Goal: Task Accomplishment & Management: Manage account settings

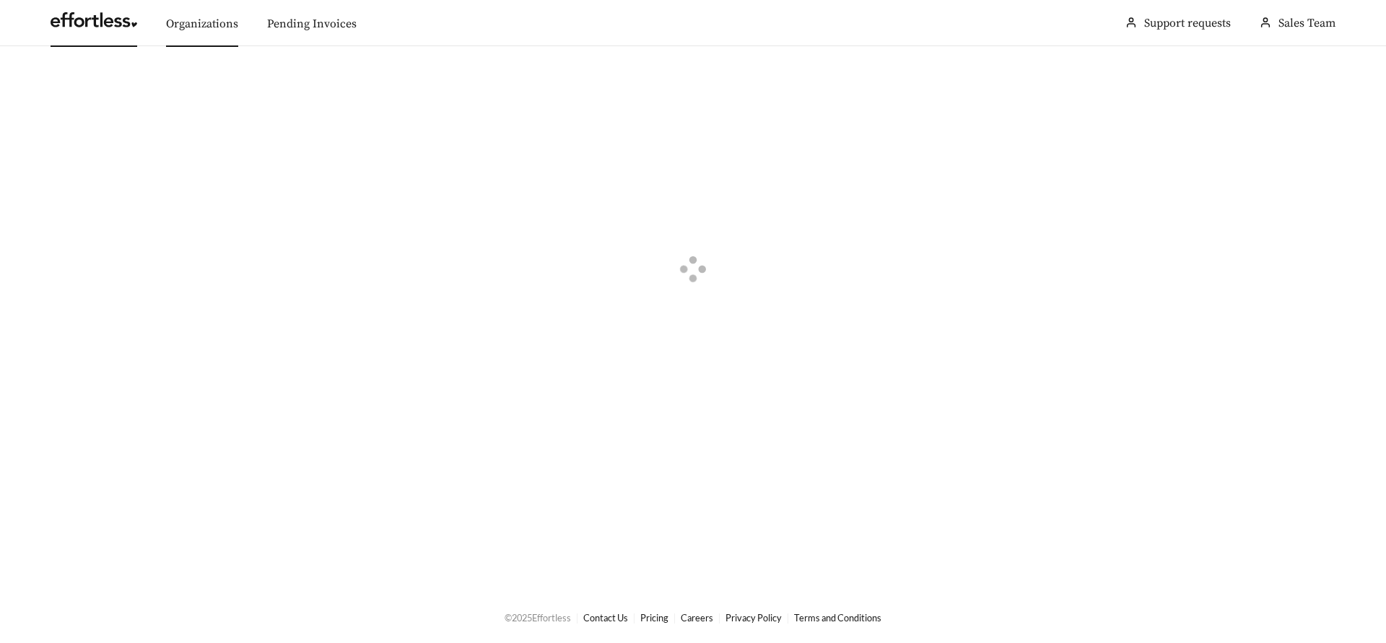
click at [191, 25] on link "Organizations" at bounding box center [202, 24] width 72 height 14
click at [92, 27] on link at bounding box center [94, 24] width 87 height 14
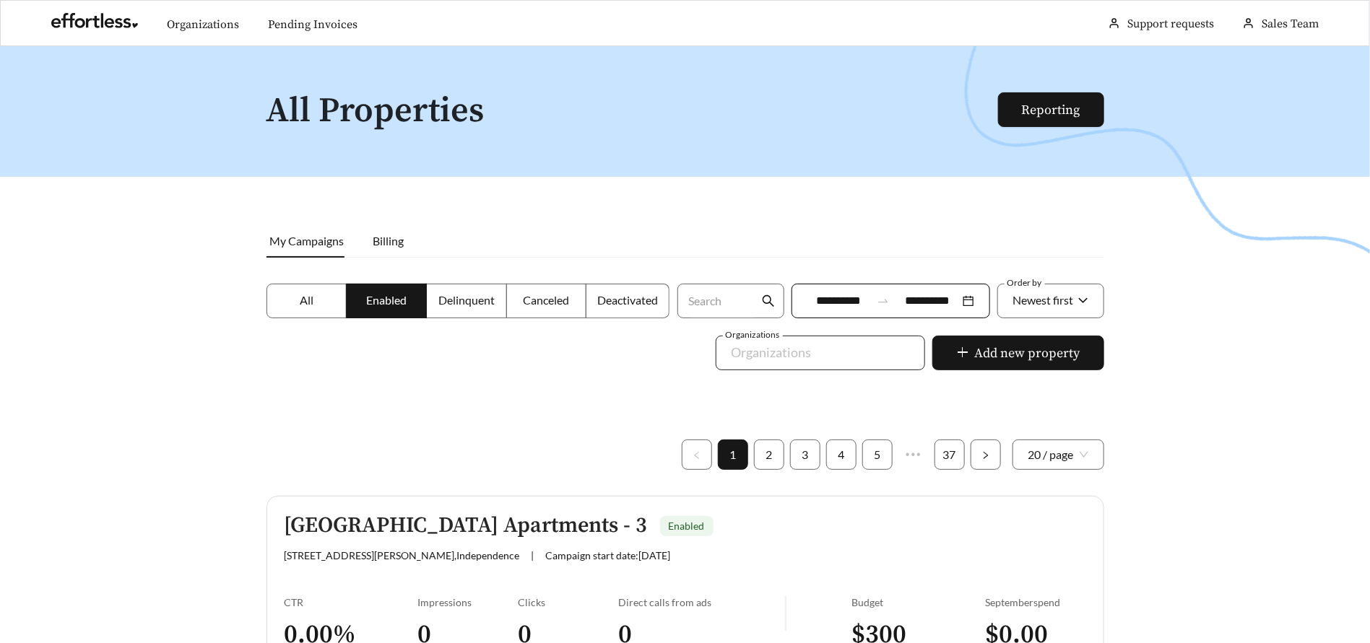
click at [822, 366] on div "Organizations" at bounding box center [820, 353] width 209 height 35
type input "******"
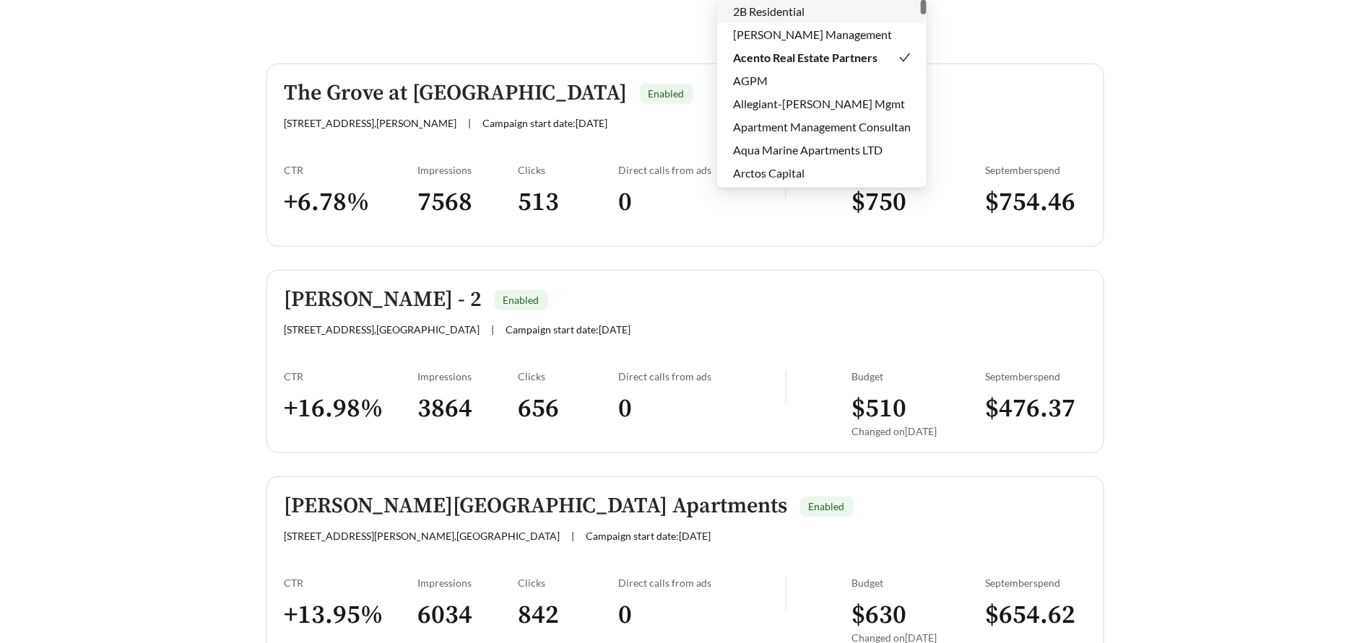
scroll to position [482, 0]
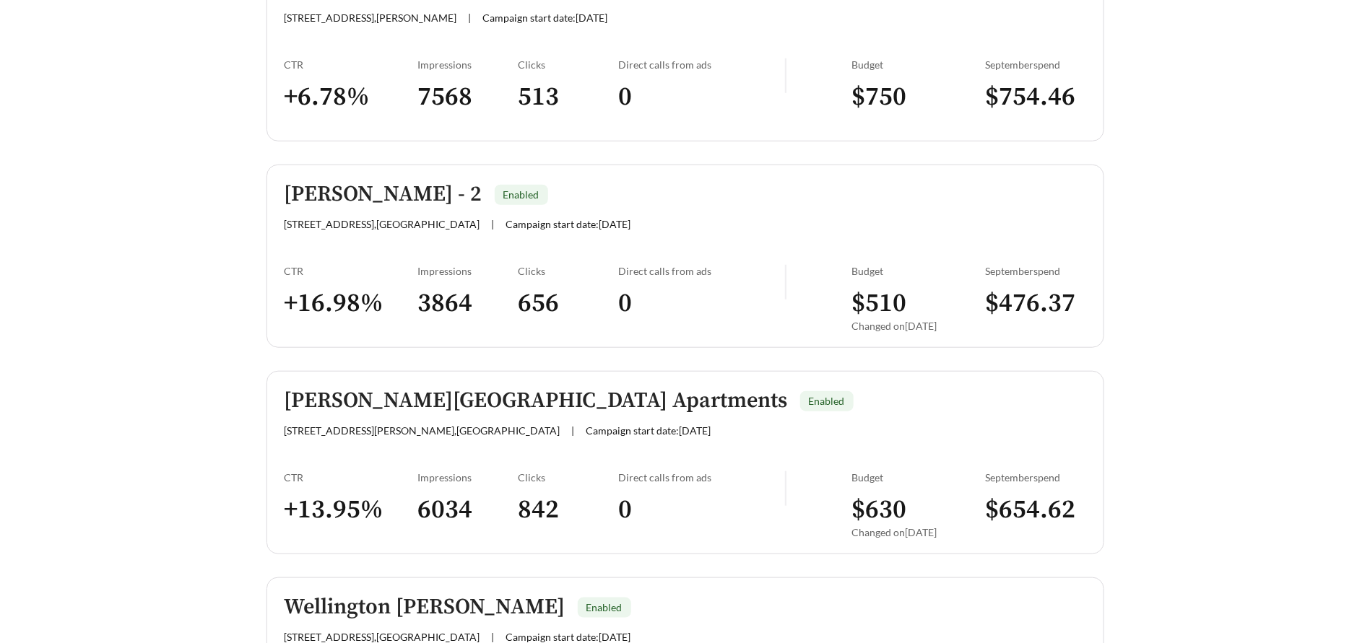
click at [692, 202] on div "[PERSON_NAME] - 2 Enabled" at bounding box center [584, 195] width 601 height 24
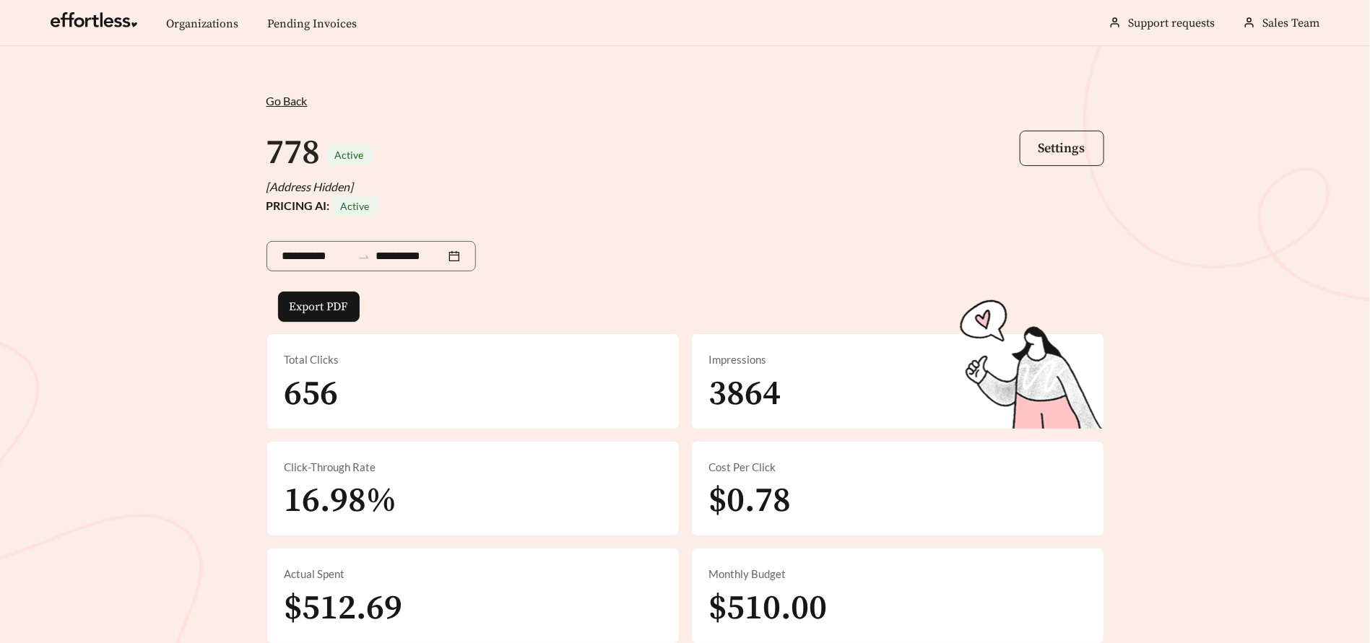
click at [1050, 149] on span "Settings" at bounding box center [1061, 148] width 47 height 17
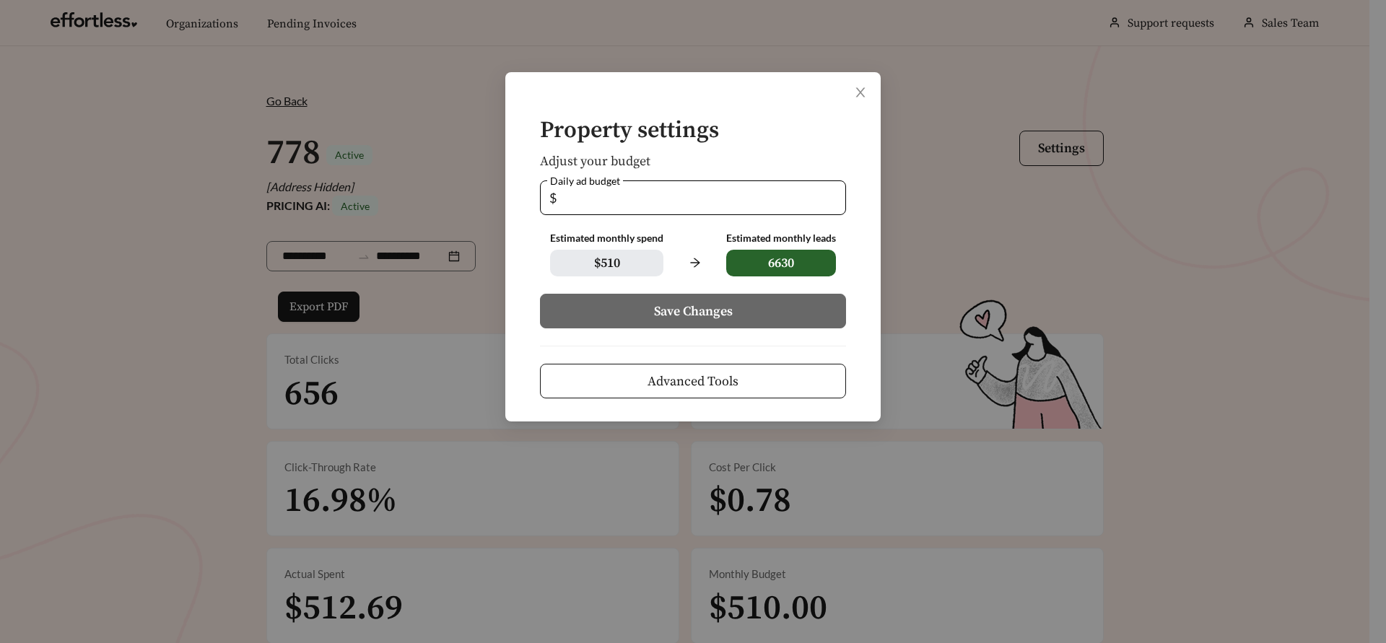
click at [660, 378] on span "Advanced Tools" at bounding box center [693, 381] width 91 height 19
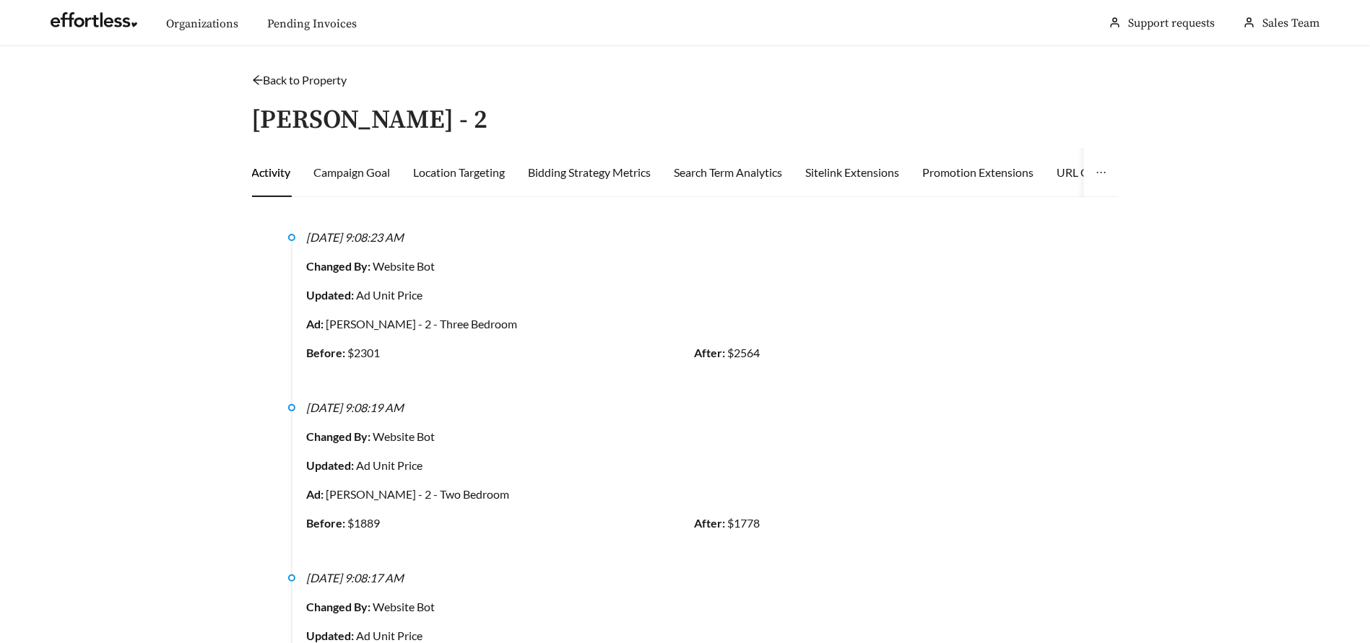
click at [1109, 175] on button "button" at bounding box center [1101, 172] width 35 height 49
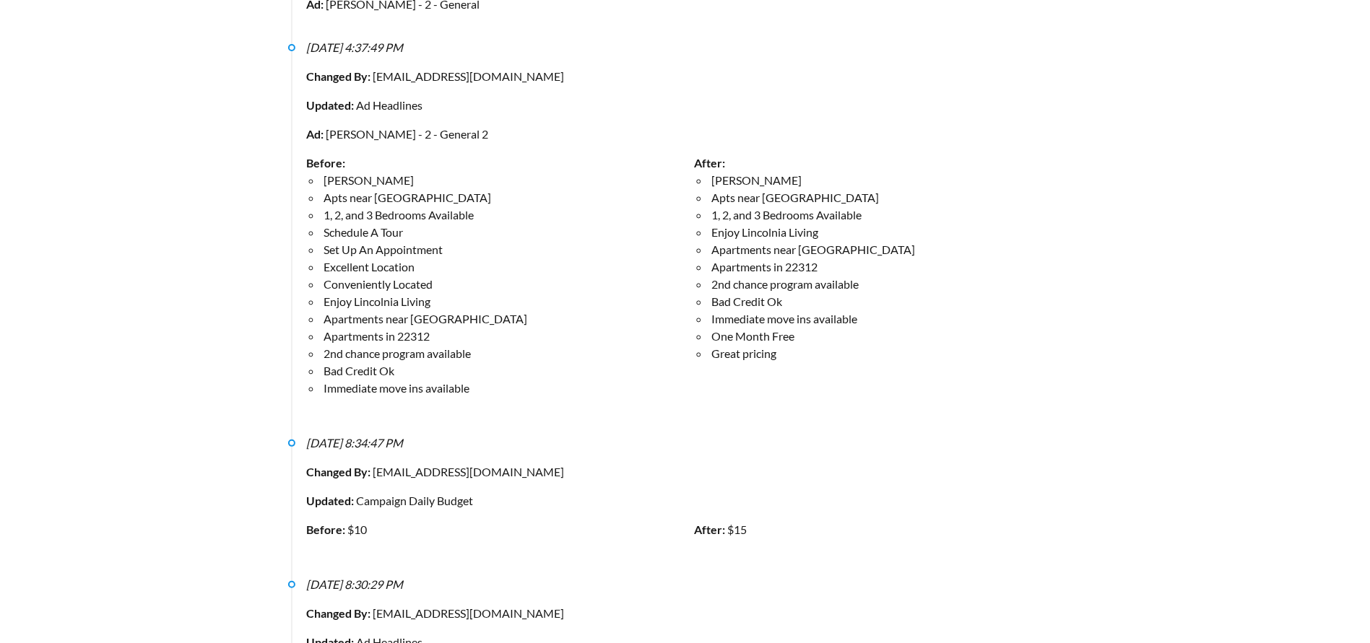
scroll to position [3576, 0]
